Goal: Check status: Check status

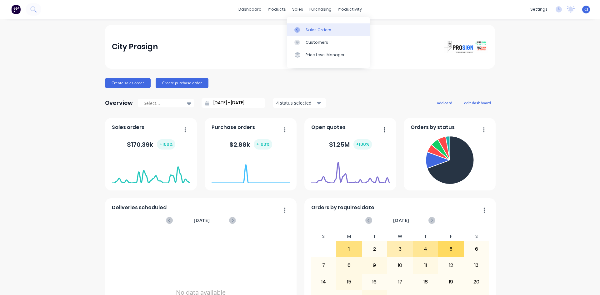
click at [302, 30] on div at bounding box center [298, 30] width 9 height 6
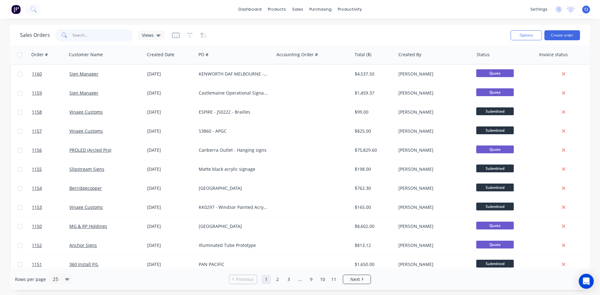
click at [96, 39] on input "text" at bounding box center [102, 35] width 61 height 12
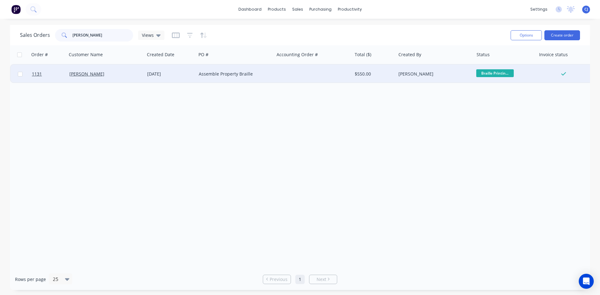
type input "[PERSON_NAME]"
click at [114, 72] on div "[PERSON_NAME]" at bounding box center [103, 74] width 69 height 6
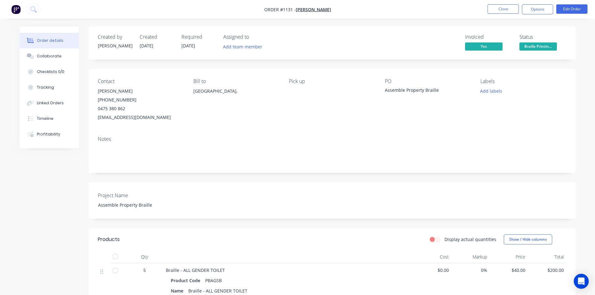
click at [547, 48] on span "Braille Printin..." at bounding box center [538, 46] width 37 height 8
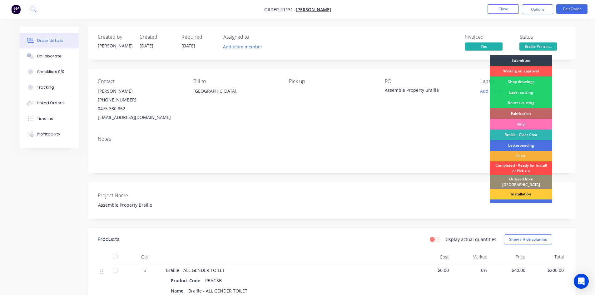
click at [540, 170] on div "Completed - Ready for Install or Pick up" at bounding box center [521, 169] width 62 height 14
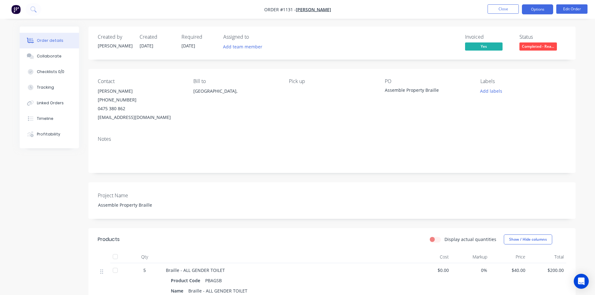
click at [541, 7] on button "Options" at bounding box center [537, 9] width 31 height 10
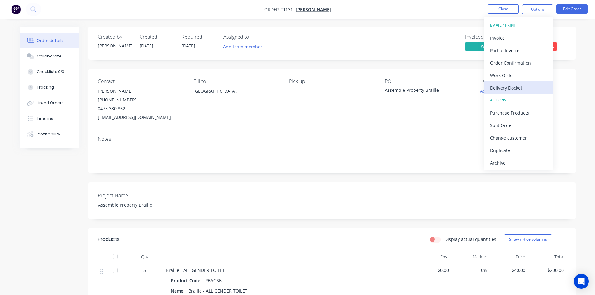
click at [522, 83] on div "Delivery Docket" at bounding box center [518, 87] width 57 height 9
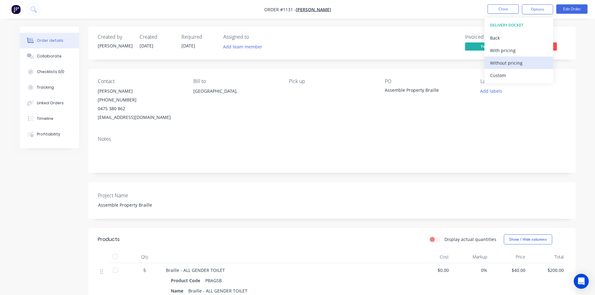
click at [515, 64] on div "Without pricing" at bounding box center [518, 62] width 57 height 9
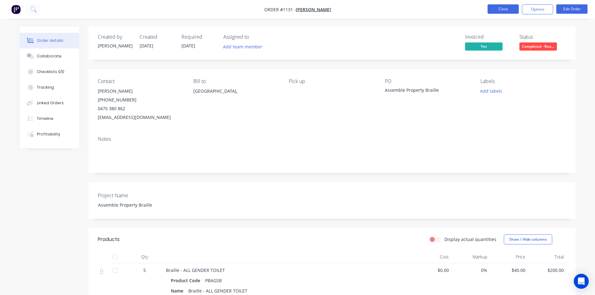
click at [503, 8] on button "Close" at bounding box center [503, 8] width 31 height 9
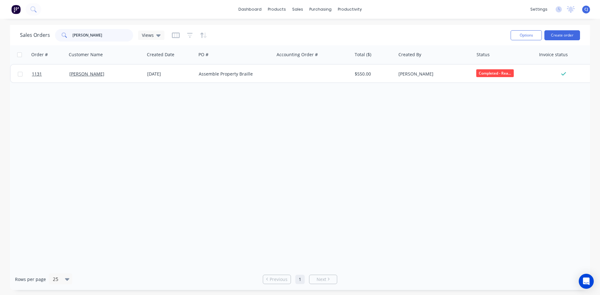
drag, startPoint x: 96, startPoint y: 35, endPoint x: 48, endPoint y: 32, distance: 47.6
click at [48, 32] on div "Sales Orders [PERSON_NAME] Views" at bounding box center [92, 35] width 144 height 12
type input "vinage"
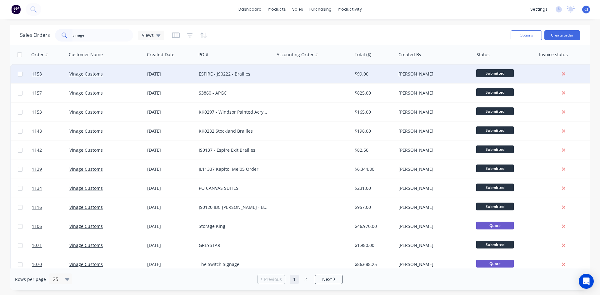
click at [353, 75] on div "$99.00" at bounding box center [374, 74] width 44 height 19
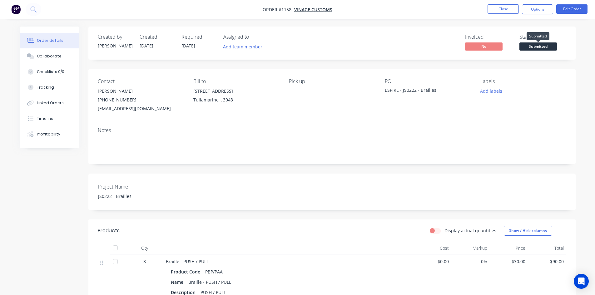
click at [525, 45] on span "Submitted" at bounding box center [538, 46] width 37 height 8
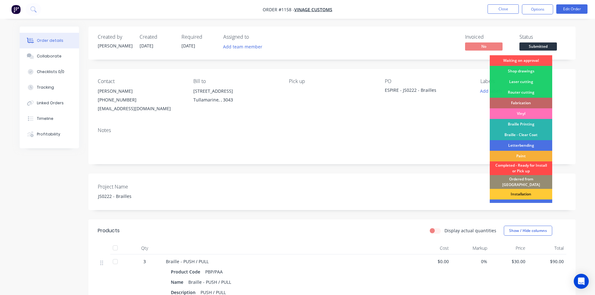
click at [529, 167] on div "Completed - Ready for Install or Pick up" at bounding box center [521, 169] width 62 height 14
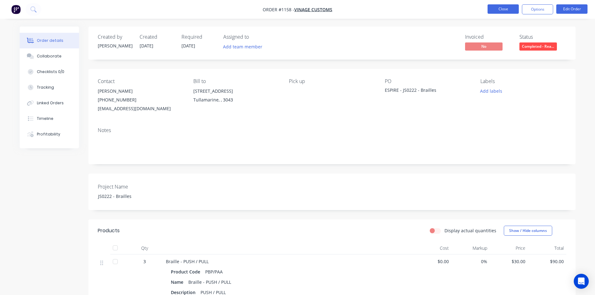
click at [495, 11] on button "Close" at bounding box center [503, 8] width 31 height 9
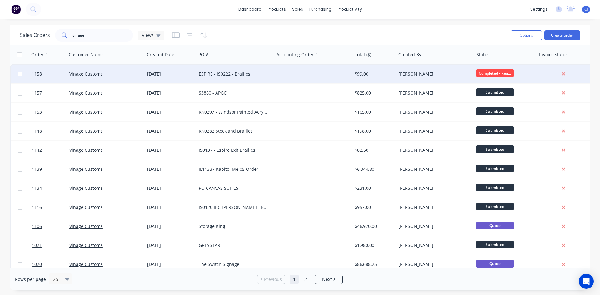
click at [264, 75] on div "ESPIRE - JS0222 - Brailles" at bounding box center [233, 74] width 69 height 6
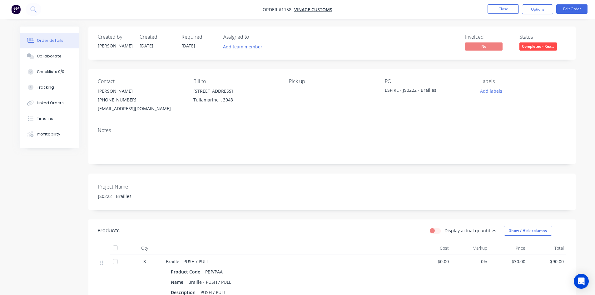
click at [531, 44] on span "Completed - Rea..." at bounding box center [538, 46] width 37 height 8
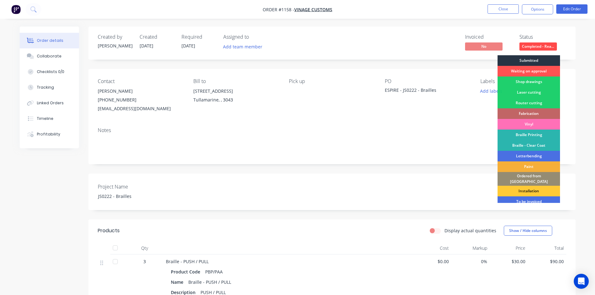
click at [533, 60] on div "Submitted" at bounding box center [529, 60] width 62 height 11
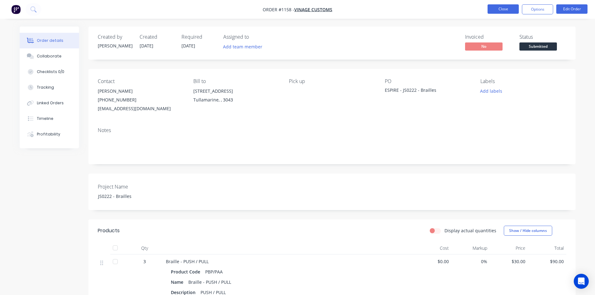
click at [505, 12] on button "Close" at bounding box center [503, 8] width 31 height 9
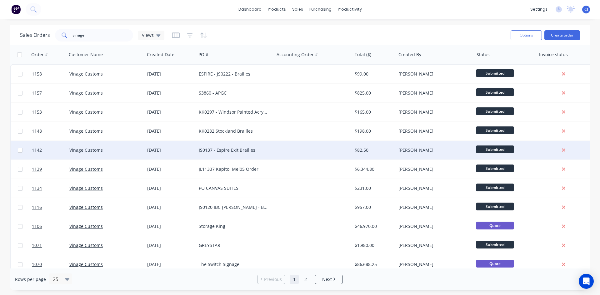
click at [241, 152] on div "JS0137 - Espire Exit Brailles" at bounding box center [233, 150] width 69 height 6
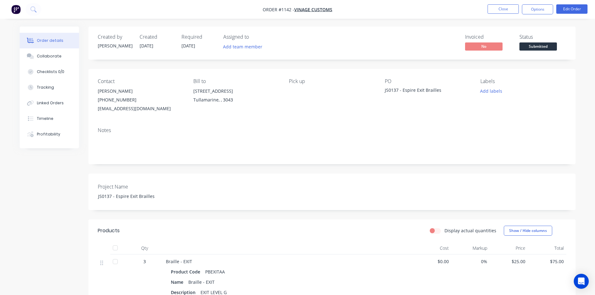
click at [530, 46] on span "Submitted" at bounding box center [538, 46] width 37 height 8
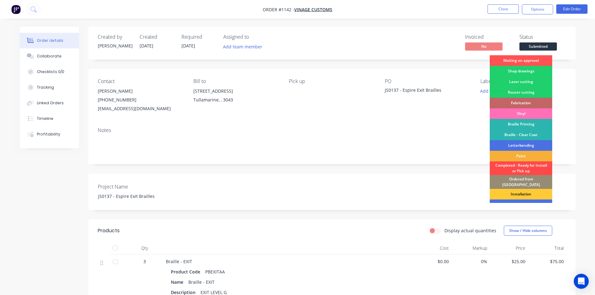
click at [521, 164] on div "Completed - Ready for Install or Pick up" at bounding box center [521, 169] width 62 height 14
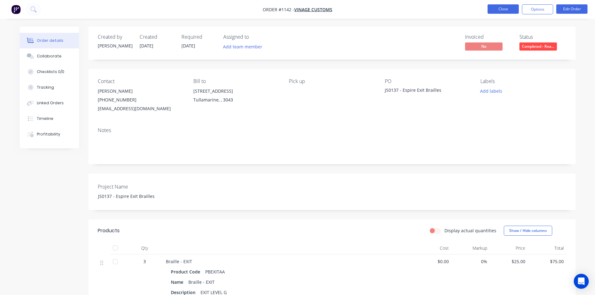
click at [499, 10] on button "Close" at bounding box center [503, 8] width 31 height 9
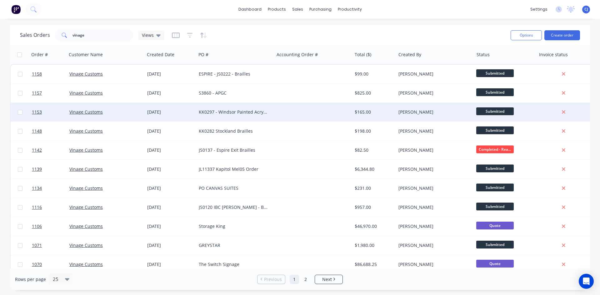
click at [230, 105] on div "KK0297 - Windsor Painted Acrylic" at bounding box center [235, 112] width 78 height 19
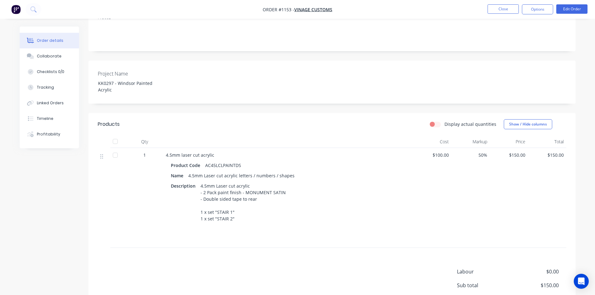
scroll to position [125, 0]
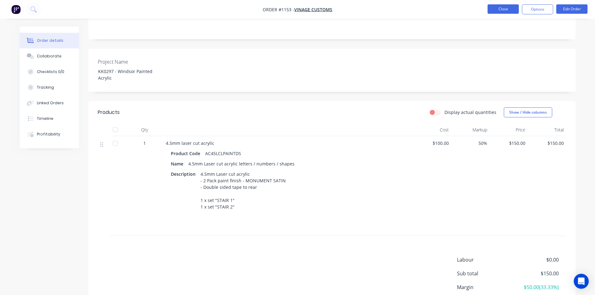
click at [499, 8] on button "Close" at bounding box center [503, 8] width 31 height 9
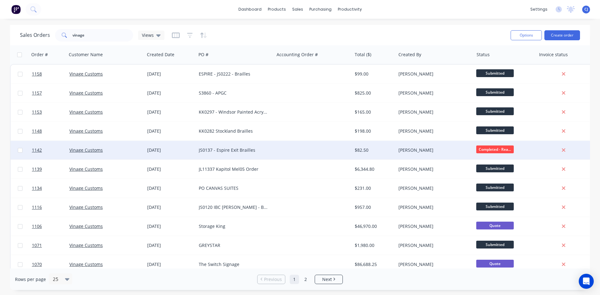
click at [236, 146] on div "JS0137 - Espire Exit Brailles" at bounding box center [235, 150] width 78 height 19
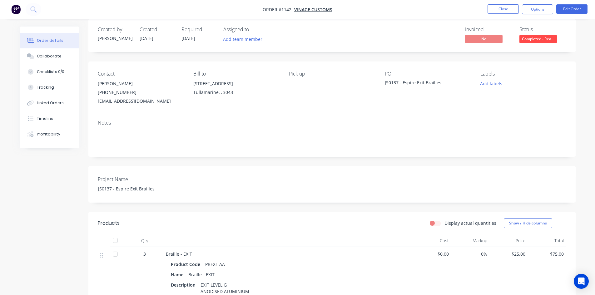
scroll to position [5, 0]
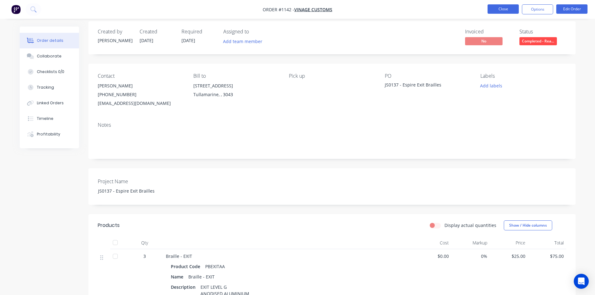
click at [502, 13] on button "Close" at bounding box center [503, 8] width 31 height 9
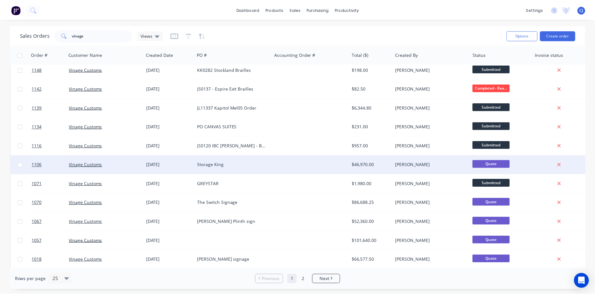
scroll to position [31, 0]
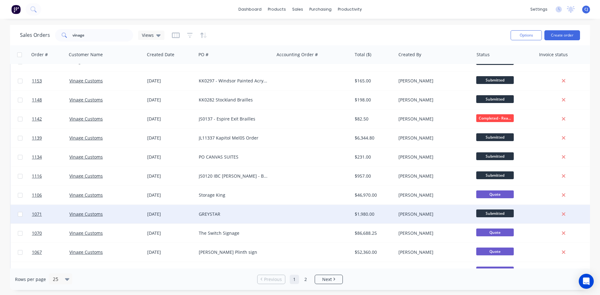
click at [228, 211] on div "GREYSTAR" at bounding box center [235, 214] width 78 height 19
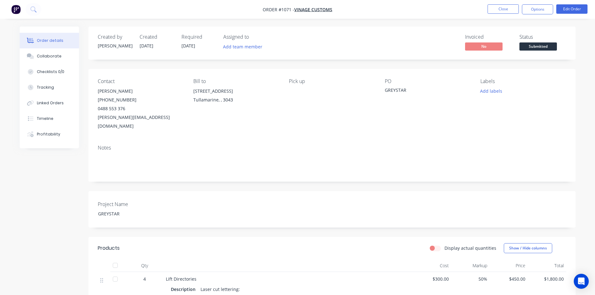
scroll to position [31, 0]
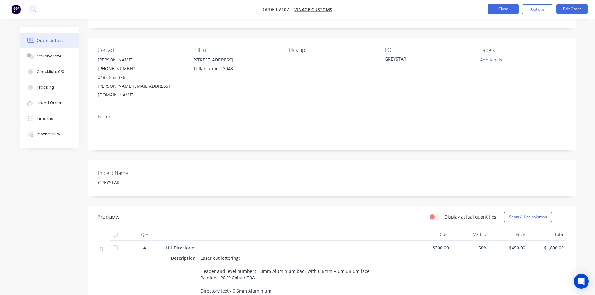
click at [508, 7] on button "Close" at bounding box center [503, 8] width 31 height 9
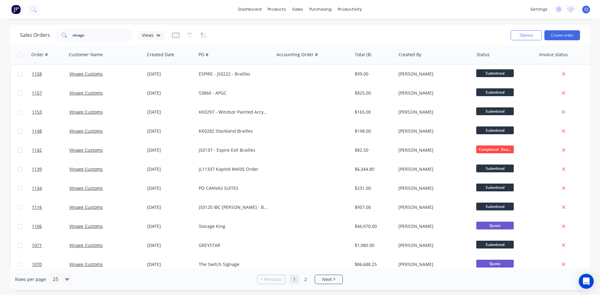
click at [18, 10] on img at bounding box center [15, 9] width 9 height 9
